Goal: Transaction & Acquisition: Book appointment/travel/reservation

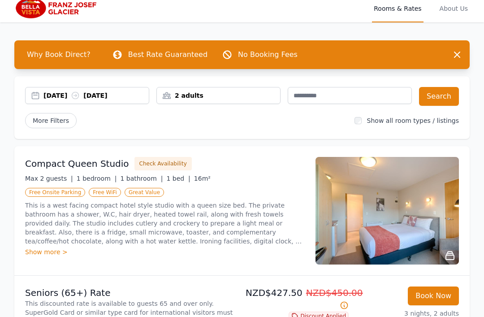
scroll to position [6, 0]
click at [56, 102] on div "[DATE] [DATE]" at bounding box center [87, 95] width 124 height 17
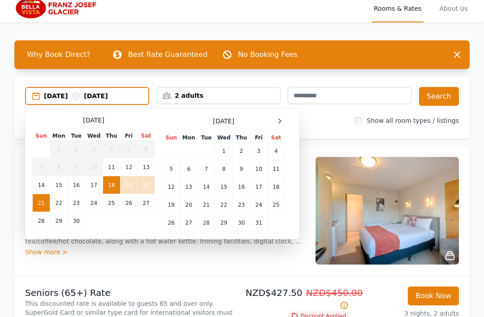
scroll to position [6, 0]
click at [133, 165] on td "12" at bounding box center [128, 167] width 17 height 18
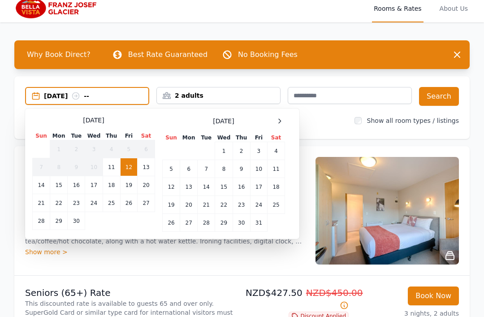
click at [141, 167] on td "13" at bounding box center [145, 167] width 17 height 18
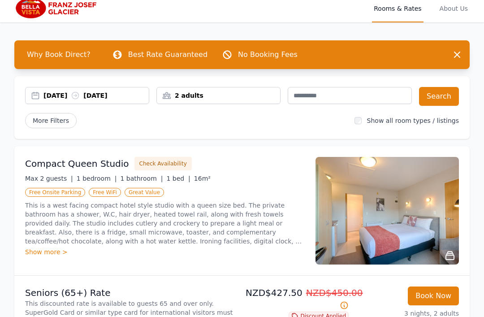
click at [443, 95] on button "Search" at bounding box center [439, 96] width 40 height 19
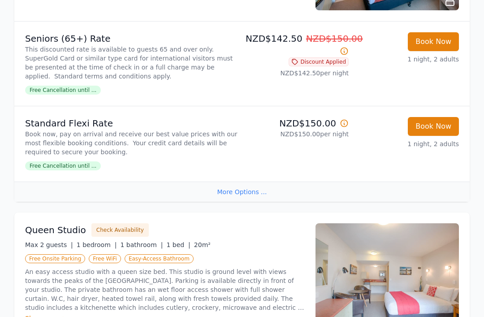
scroll to position [256, 0]
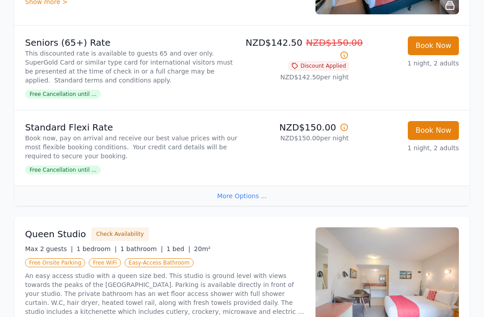
click at [439, 133] on button "Book Now" at bounding box center [433, 130] width 51 height 19
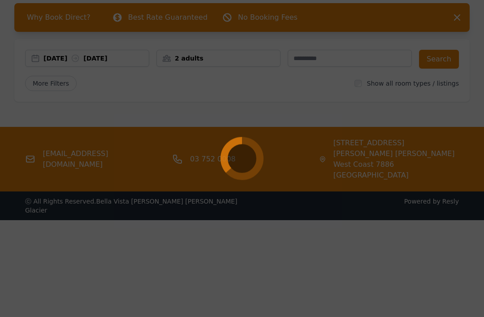
scroll to position [72, 0]
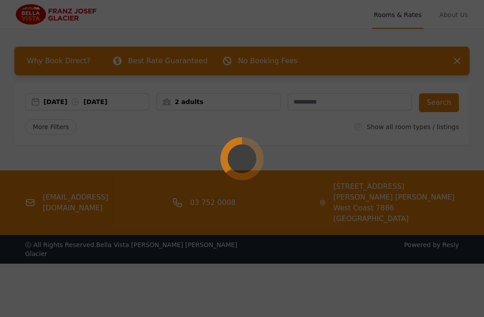
select select "**"
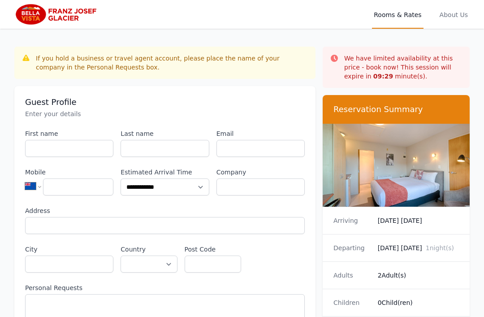
scroll to position [72, 0]
